Goal: Use online tool/utility: Utilize a website feature to perform a specific function

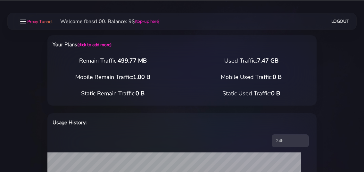
select select "static"
select select "IT"
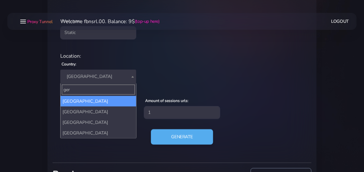
type input "ger"
select select "DE"
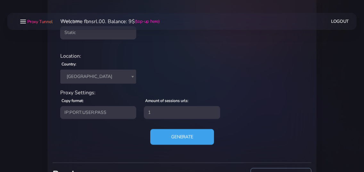
click at [166, 138] on button "Generate" at bounding box center [182, 137] width 64 height 16
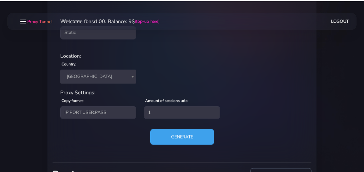
click at [177, 135] on button "Generate" at bounding box center [182, 137] width 64 height 16
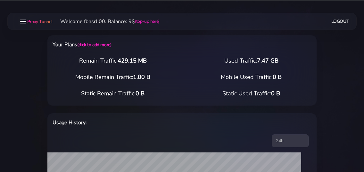
select select "static"
select select "DE"
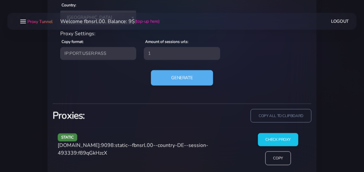
scroll to position [320, 0]
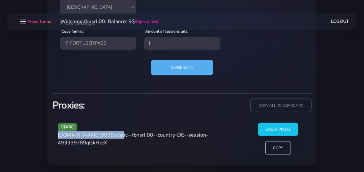
drag, startPoint x: 58, startPoint y: 133, endPoint x: 113, endPoint y: 134, distance: 55.7
click at [113, 134] on div "static [DOMAIN_NAME]:9098:static--fbnsrl.00--country-DE--session-493339:f89qGkH…" at bounding box center [150, 141] width 192 height 37
copy span "[DOMAIN_NAME]:9098"
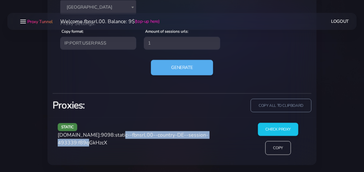
drag, startPoint x: 116, startPoint y: 134, endPoint x: 95, endPoint y: 145, distance: 23.8
click at [95, 145] on div "static [DOMAIN_NAME]:9098:static--fbnsrl.00--country-DE--session-493339:f89qGkH…" at bounding box center [150, 141] width 192 height 37
copy span "static--fbnsrl.00--country-DE--session-493339"
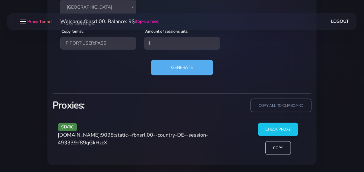
click at [109, 142] on span "[DOMAIN_NAME]:9098:static--fbnsrl.00--country-DE--session-493339:f89qGkHzcX" at bounding box center [133, 138] width 150 height 15
copy span "f89qGkHzcX"
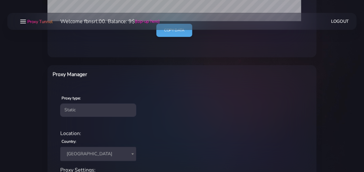
scroll to position [277, 0]
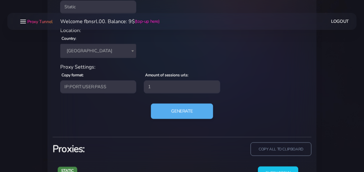
click at [89, 53] on span "[GEOGRAPHIC_DATA]" at bounding box center [98, 50] width 68 height 9
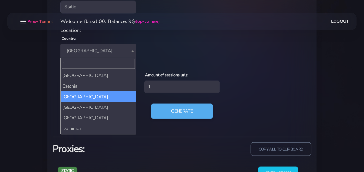
scroll to position [0, 0]
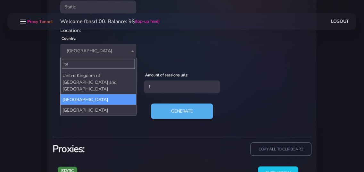
type input "ita"
drag, startPoint x: 82, startPoint y: 94, endPoint x: 142, endPoint y: 100, distance: 60.5
select select "IT"
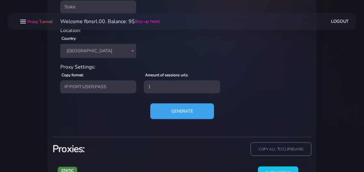
click at [184, 110] on button "Generate" at bounding box center [182, 111] width 64 height 16
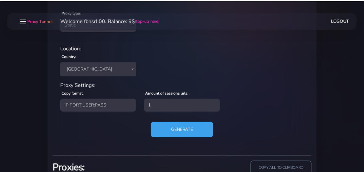
scroll to position [320, 0]
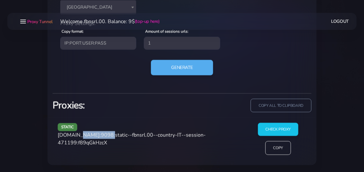
drag, startPoint x: 102, startPoint y: 134, endPoint x: 81, endPoint y: 135, distance: 21.2
click at [77, 135] on span "[DOMAIN_NAME]:9098:static--fbnsrl.00--country-IT--session-471199:f89qGkHzcX" at bounding box center [132, 138] width 148 height 15
click at [108, 135] on span "[DOMAIN_NAME]:9098:static--fbnsrl.00--country-IT--session-471199:f89qGkHzcX" at bounding box center [132, 138] width 148 height 15
drag, startPoint x: 99, startPoint y: 133, endPoint x: 59, endPoint y: 137, distance: 40.6
click at [59, 137] on span "[DOMAIN_NAME]:9098:static--fbnsrl.00--country-IT--session-471199:f89qGkHzcX" at bounding box center [132, 138] width 148 height 15
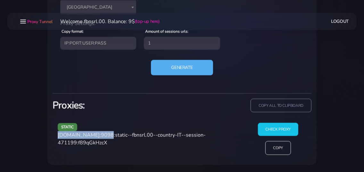
copy span "[DOMAIN_NAME]"
drag, startPoint x: 113, startPoint y: 134, endPoint x: 101, endPoint y: 134, distance: 12.2
click at [101, 134] on span "[DOMAIN_NAME]:9098:static--fbnsrl.00--country-IT--session-471199:f89qGkHzcX" at bounding box center [132, 138] width 148 height 15
copy span "9098"
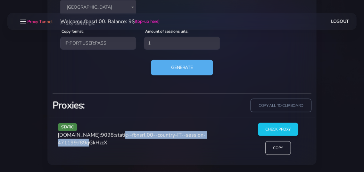
drag, startPoint x: 95, startPoint y: 141, endPoint x: 116, endPoint y: 134, distance: 22.4
click at [116, 134] on span "[DOMAIN_NAME]:9098:static--fbnsrl.00--country-IT--session-471199:f89qGkHzcX" at bounding box center [132, 138] width 148 height 15
copy span "static--fbnsrl.00--country-IT--session-471199"
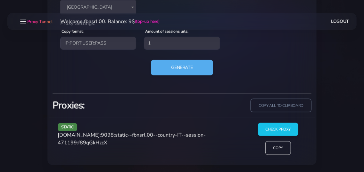
click at [113, 144] on span "[DOMAIN_NAME]:9098:static--fbnsrl.00--country-IT--session-471199:f89qGkHzcX" at bounding box center [132, 138] width 148 height 15
copy span "f89qGkHzcX"
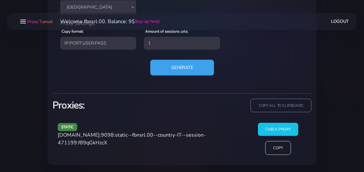
click at [169, 68] on button "Generate" at bounding box center [182, 68] width 64 height 16
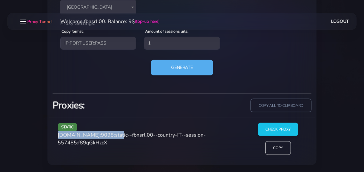
drag, startPoint x: 58, startPoint y: 134, endPoint x: 113, endPoint y: 134, distance: 55.1
click at [113, 134] on span "[DOMAIN_NAME]:9098:static--fbnsrl.00--country-IT--session-557485:f89qGkHzcX" at bounding box center [132, 138] width 148 height 15
copy span "[DOMAIN_NAME]:9098"
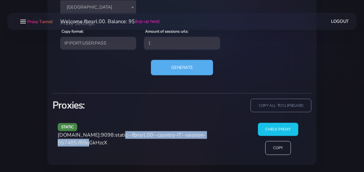
drag, startPoint x: 116, startPoint y: 134, endPoint x: 94, endPoint y: 144, distance: 23.5
click at [94, 144] on span "[DOMAIN_NAME]:9098:static--fbnsrl.00--country-IT--session-557485:f89qGkHzcX" at bounding box center [132, 138] width 148 height 15
copy span "static--fbnsrl.00--country-IT--session-557485"
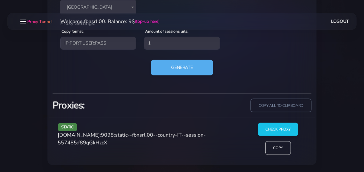
click at [113, 141] on span "[DOMAIN_NAME]:9098:static--fbnsrl.00--country-IT--session-557485:f89qGkHzcX" at bounding box center [132, 138] width 148 height 15
copy span "f89qGkHzcX"
